Goal: Task Accomplishment & Management: Use online tool/utility

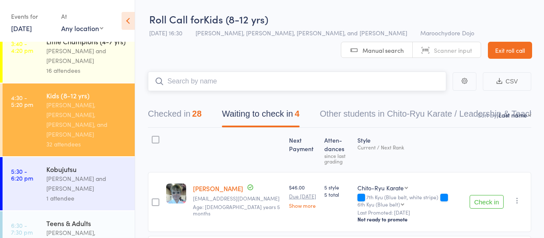
scroll to position [112, 0]
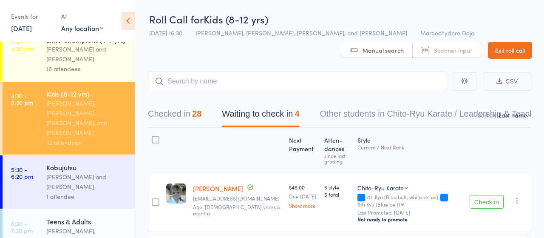
click at [72, 172] on div "[PERSON_NAME] and [PERSON_NAME]" at bounding box center [86, 182] width 81 height 20
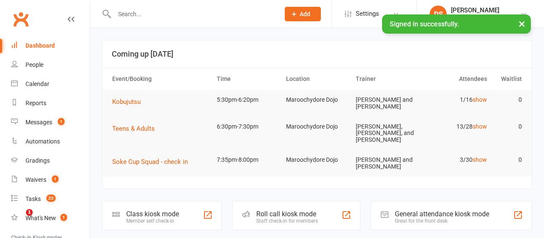
click at [281, 210] on div "Roll call kiosk mode" at bounding box center [287, 214] width 62 height 8
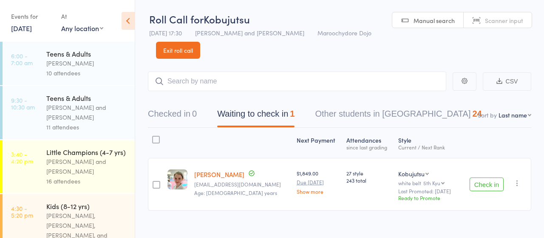
click at [491, 184] on button "Check in" at bounding box center [487, 184] width 34 height 14
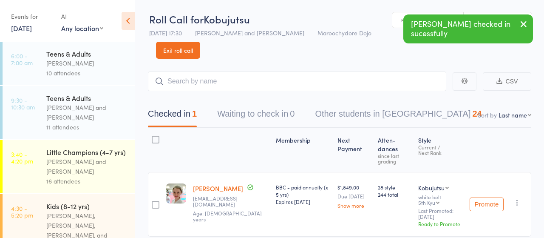
click at [189, 70] on main "CSV Checked in 1 Waiting to check in 0 Other students in [GEOGRAPHIC_DATA] 24 S…" at bounding box center [339, 166] width 409 height 215
click at [190, 77] on input "search" at bounding box center [297, 81] width 298 height 20
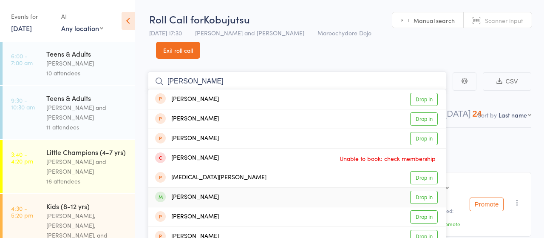
type input "steve"
click at [418, 195] on link "Drop in" at bounding box center [424, 196] width 28 height 13
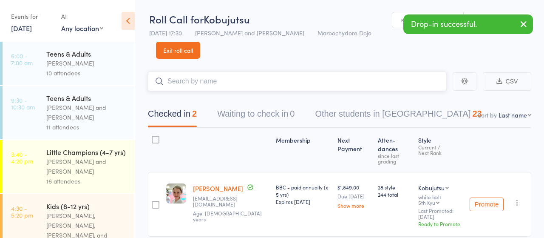
type input "f"
